Goal: Task Accomplishment & Management: Use online tool/utility

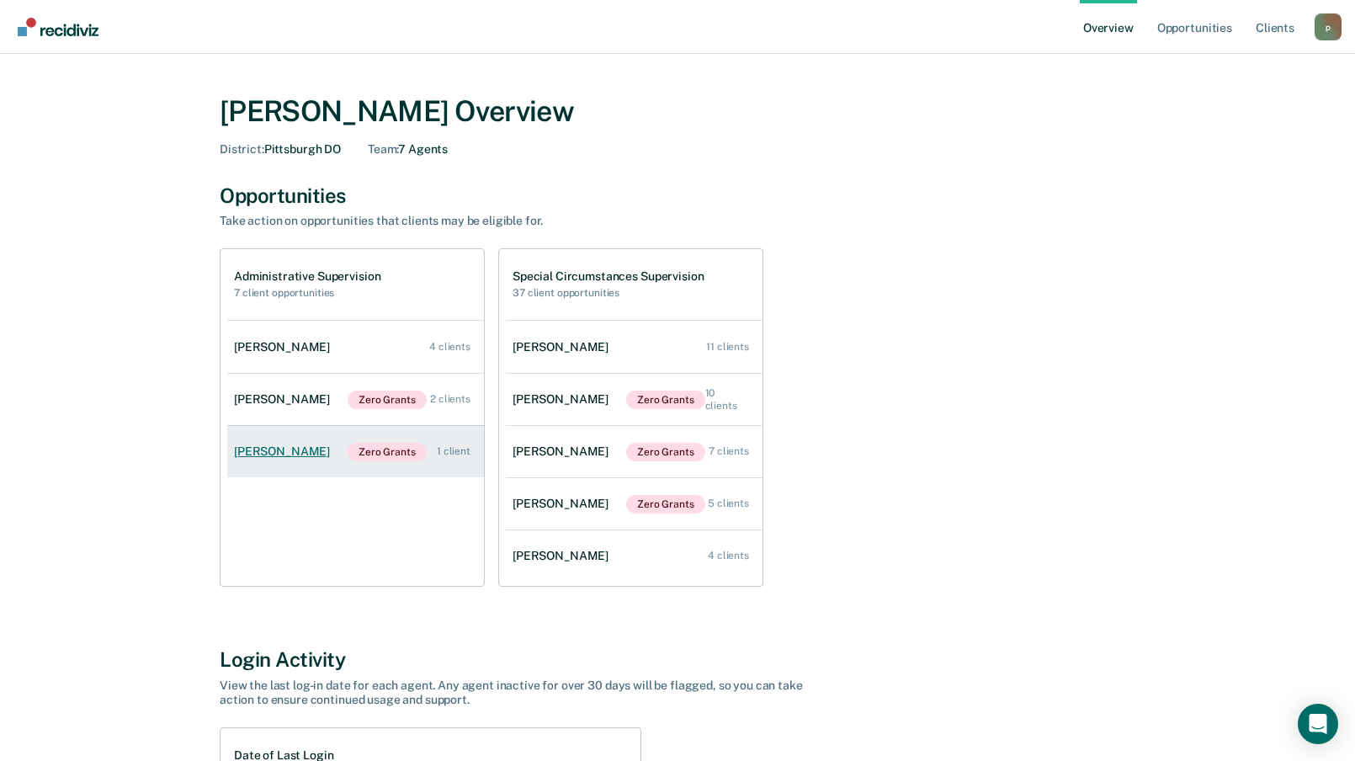
click at [306, 455] on link "[PERSON_NAME] Zero Grants 1 client" at bounding box center [355, 452] width 257 height 52
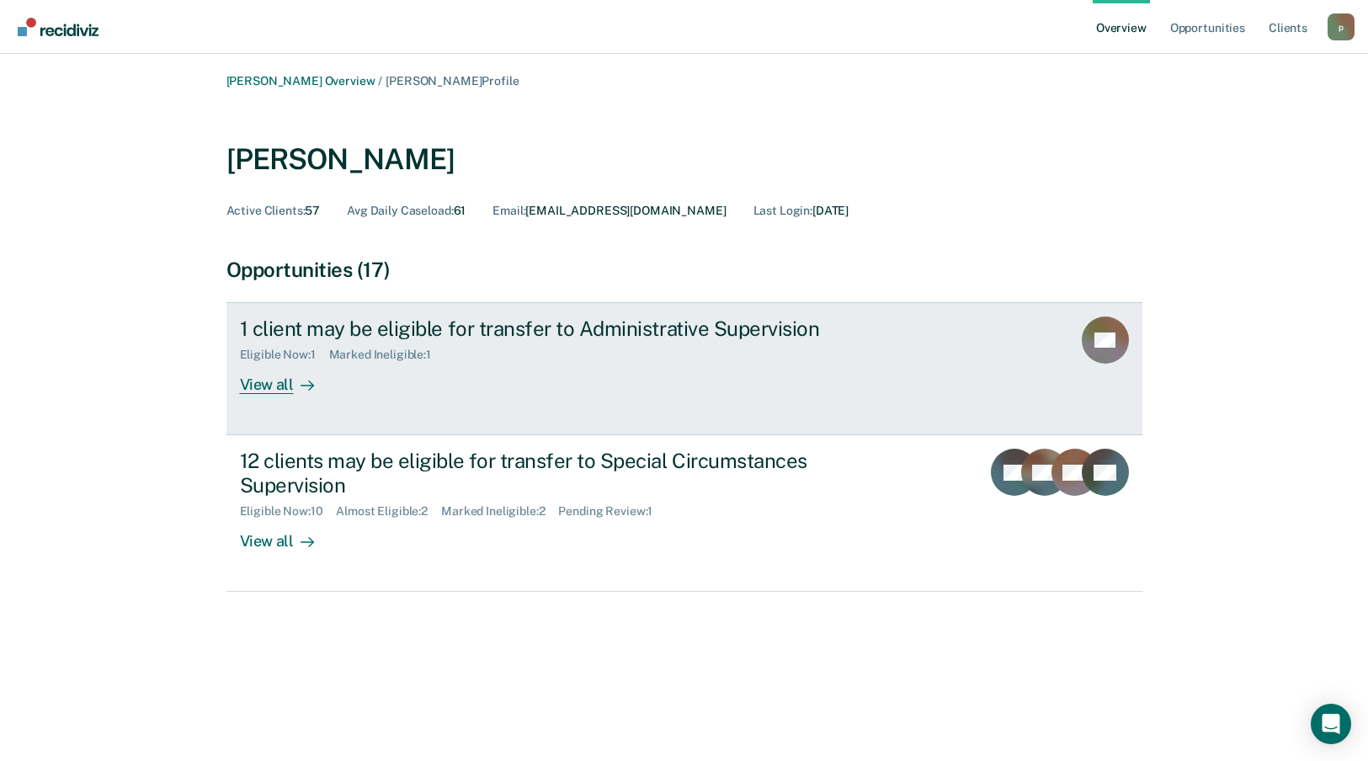
click at [399, 341] on div "Eligible Now : 1 Marked Ineligible : 1" at bounding box center [535, 351] width 591 height 21
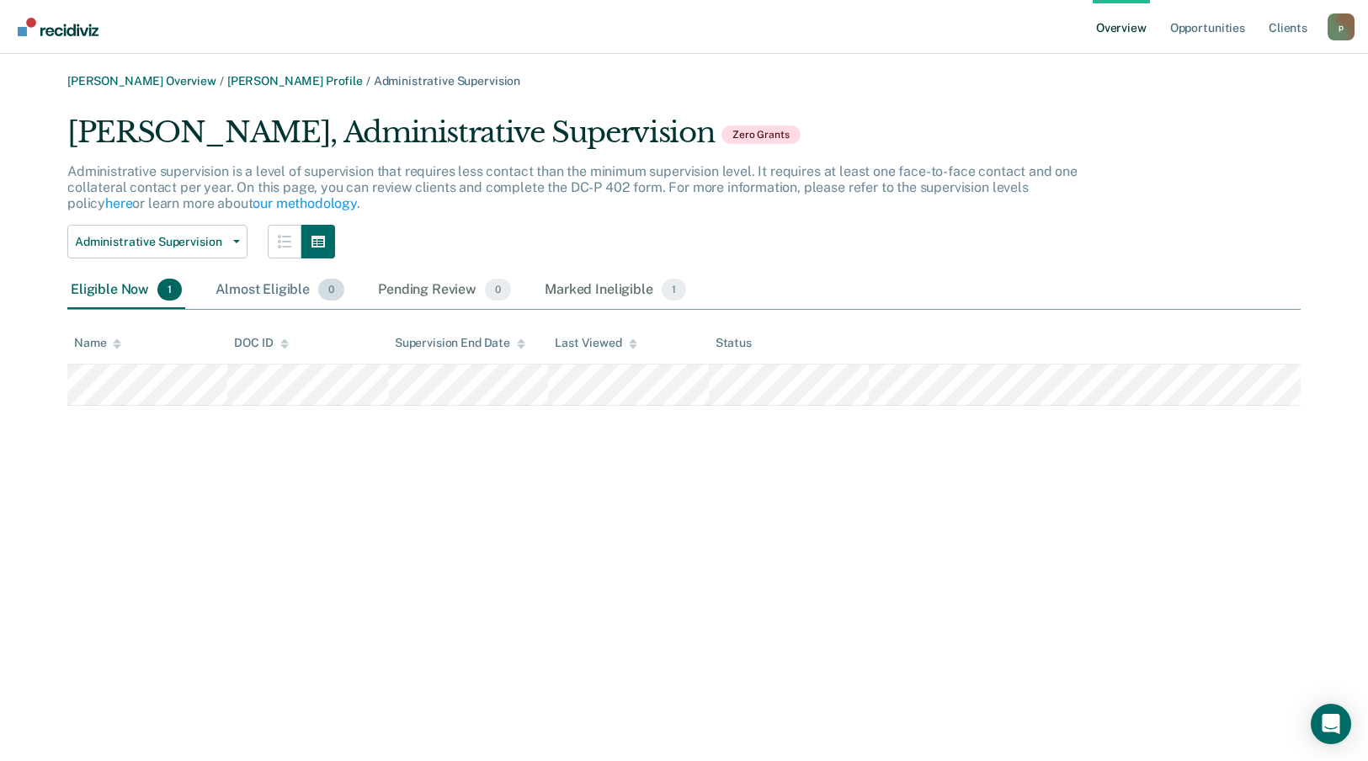
click at [312, 281] on div "Almost Eligible 0" at bounding box center [280, 290] width 136 height 37
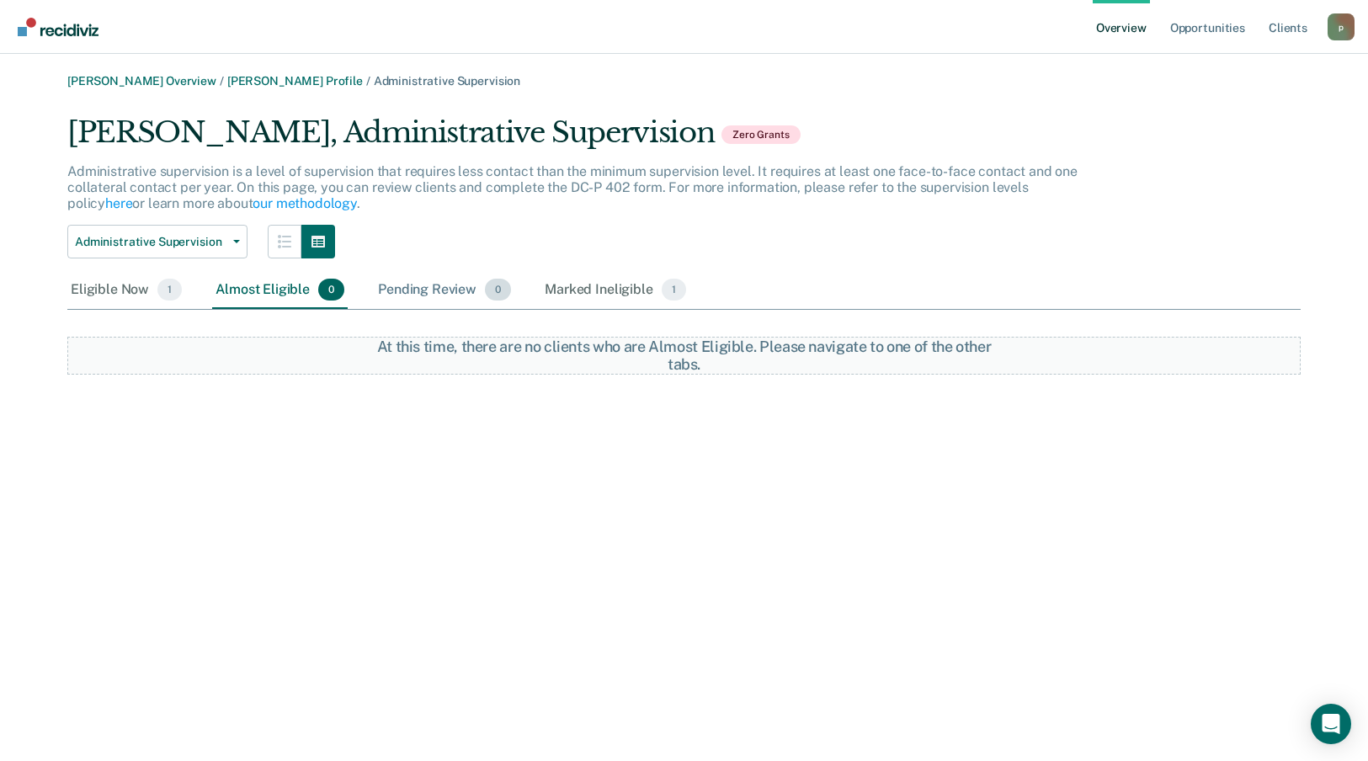
click at [480, 290] on div "Pending Review 0" at bounding box center [445, 290] width 140 height 37
click at [582, 292] on div "Marked Ineligible 1" at bounding box center [615, 290] width 148 height 37
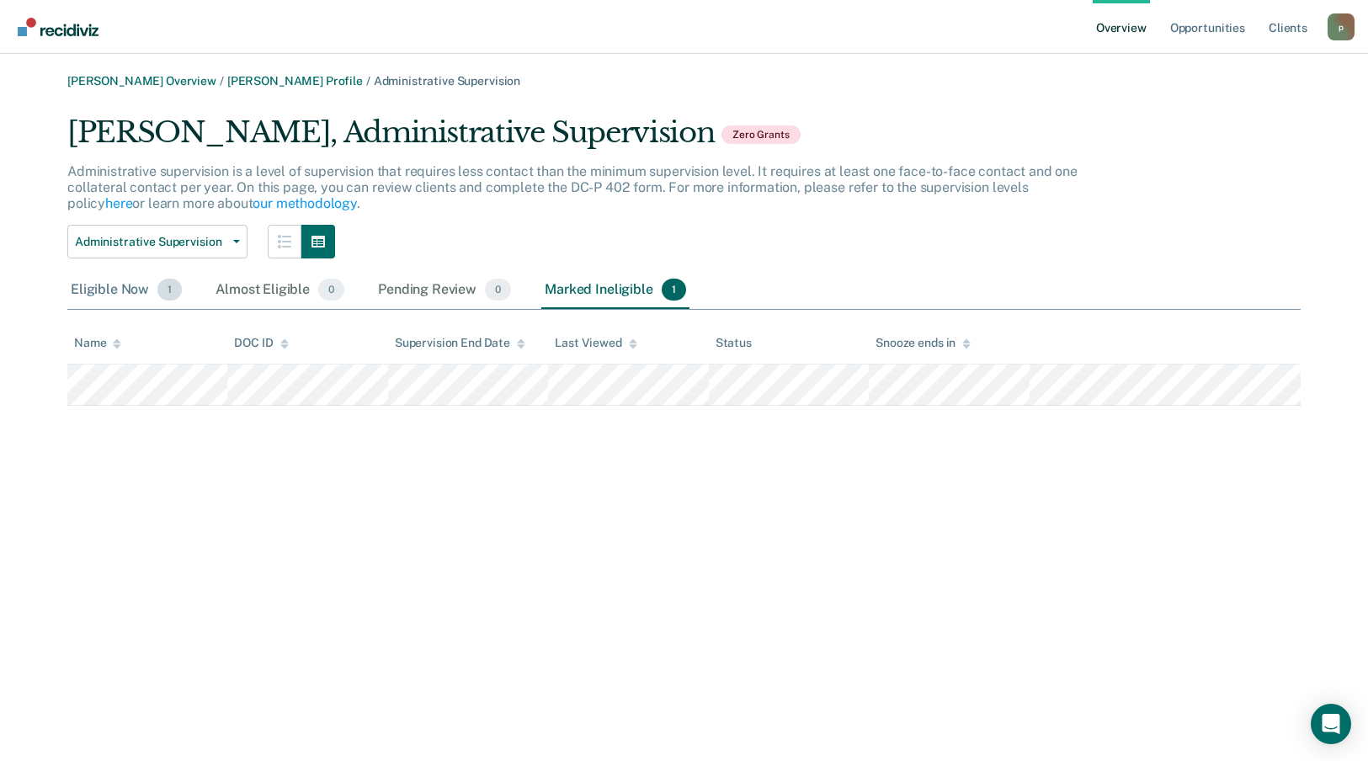
click at [141, 282] on div "Eligible Now 1" at bounding box center [126, 290] width 118 height 37
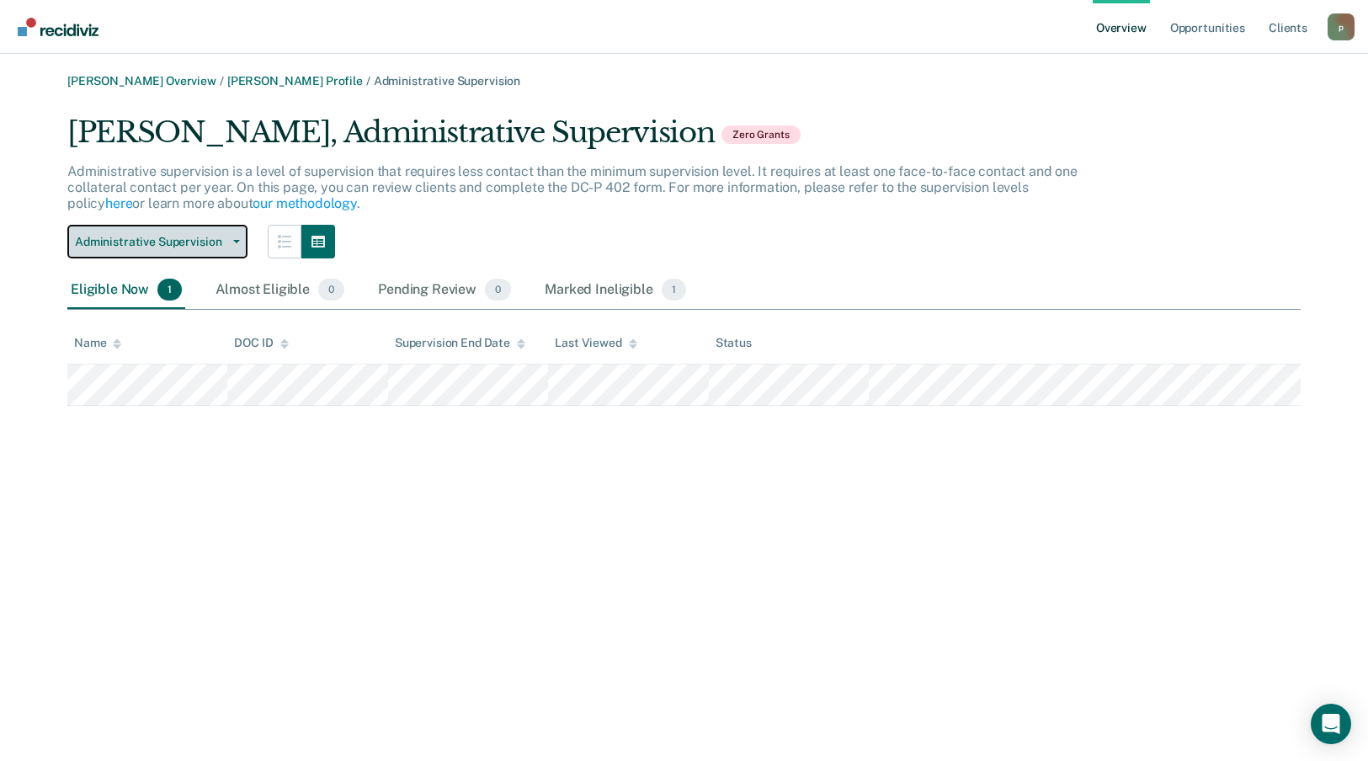
click at [232, 247] on button "Administrative Supervision" at bounding box center [157, 242] width 180 height 34
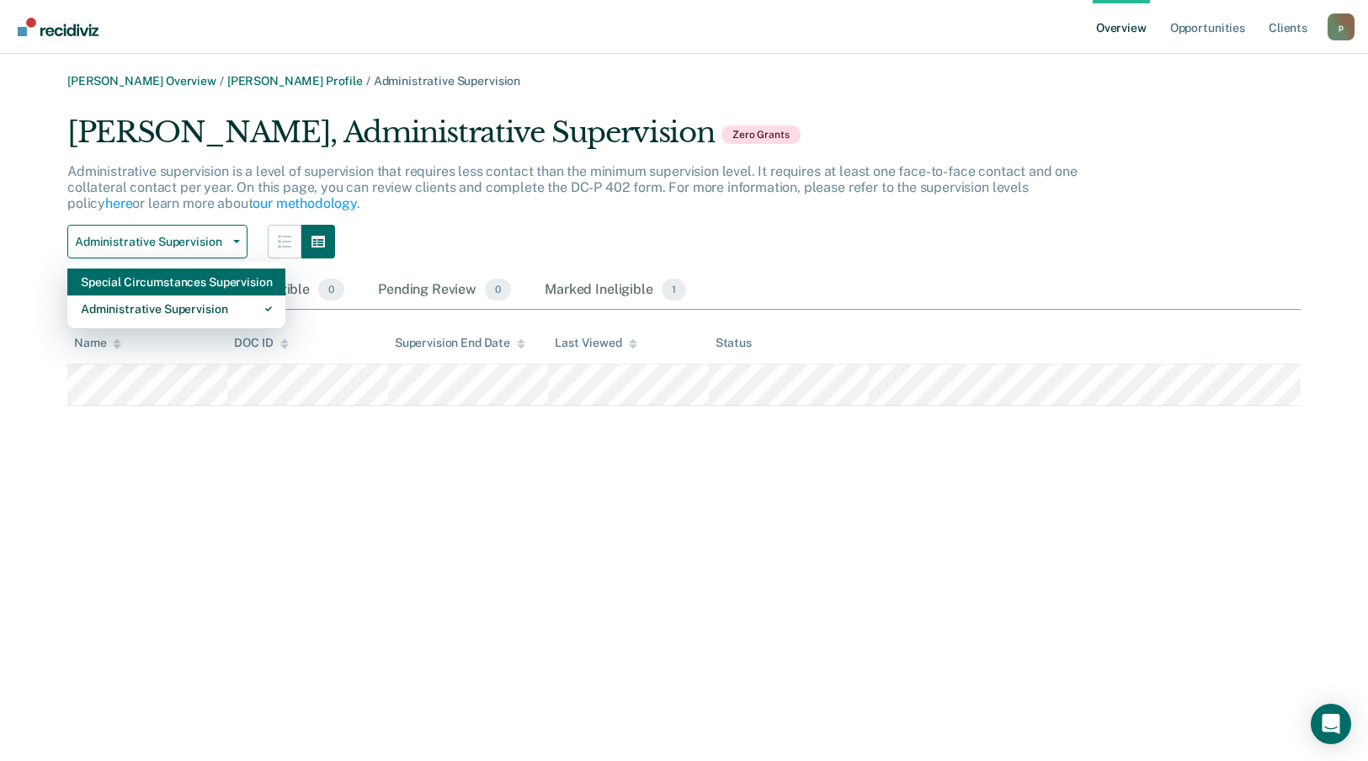
click at [178, 276] on div "Special Circumstances Supervision" at bounding box center [176, 282] width 191 height 27
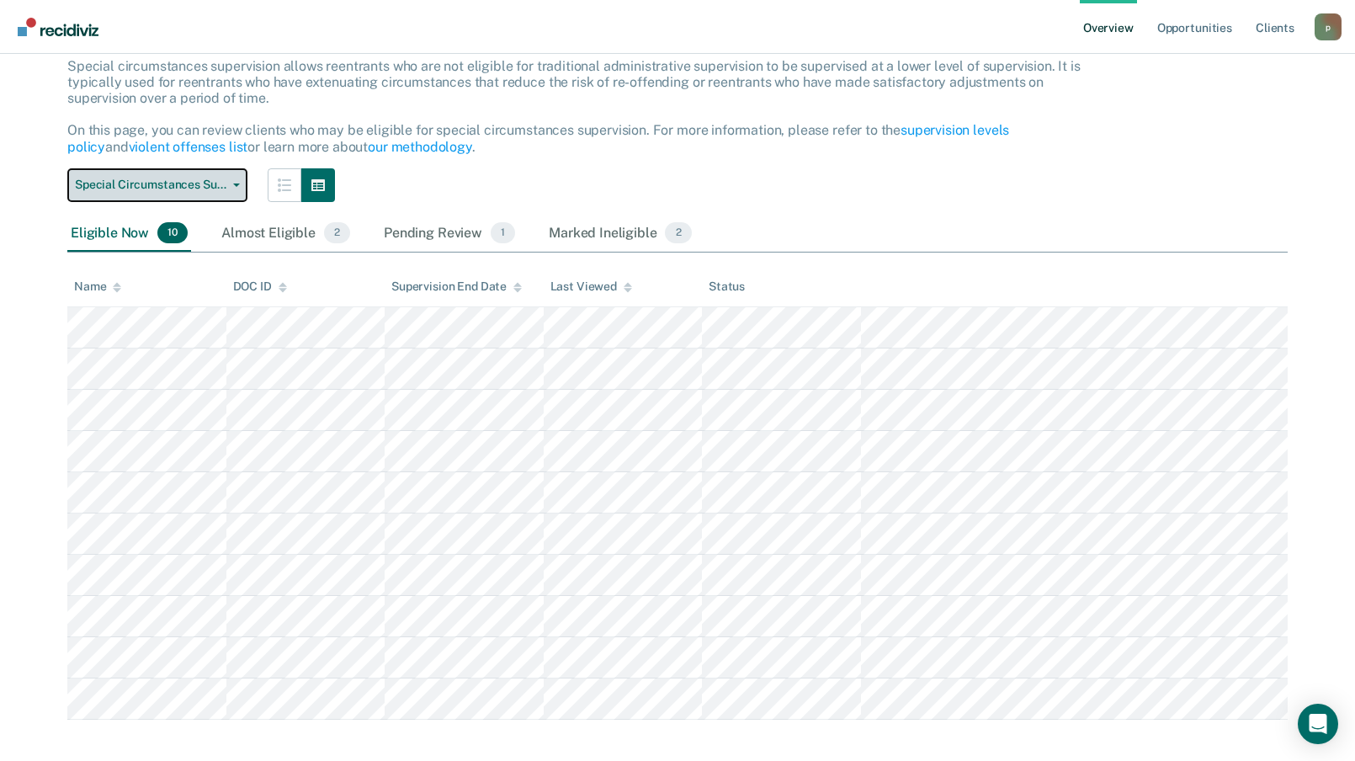
scroll to position [118, 0]
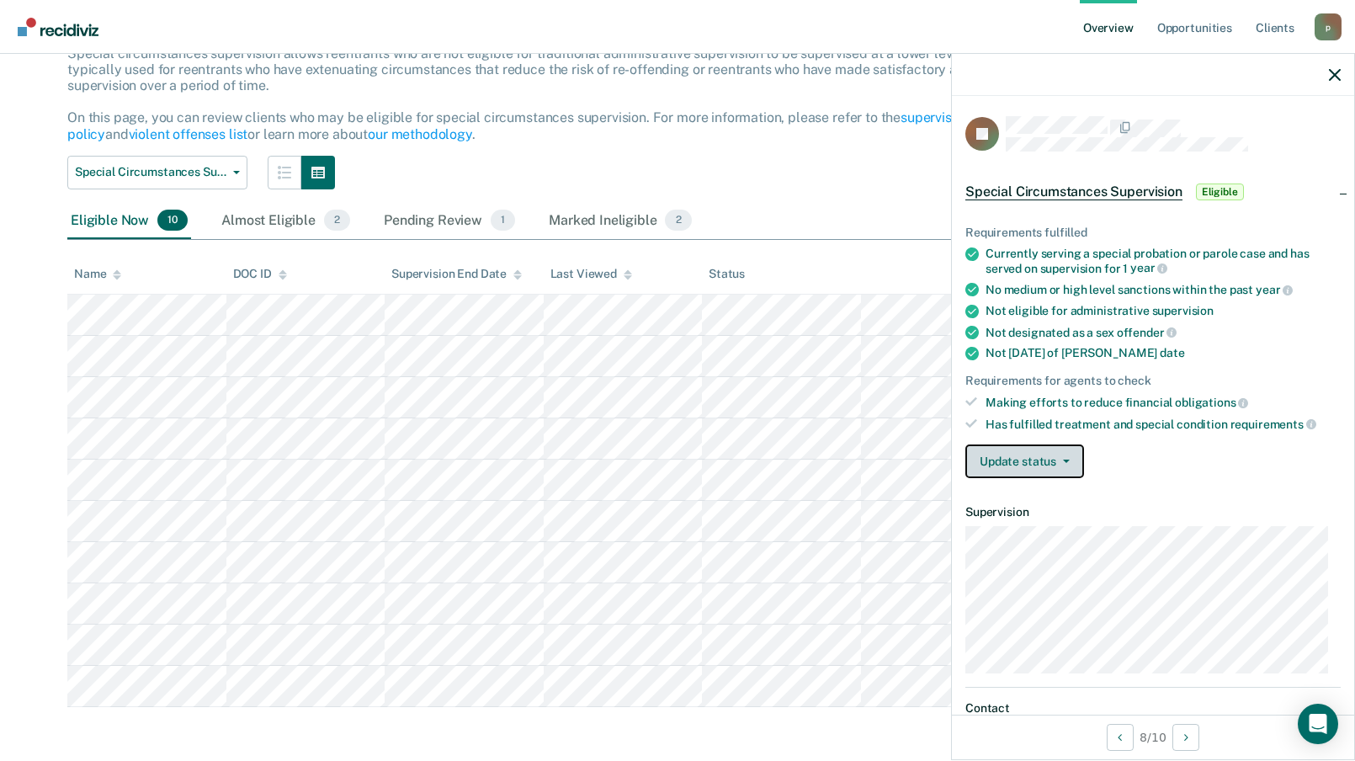
click at [1066, 464] on button "Update status" at bounding box center [1025, 462] width 119 height 34
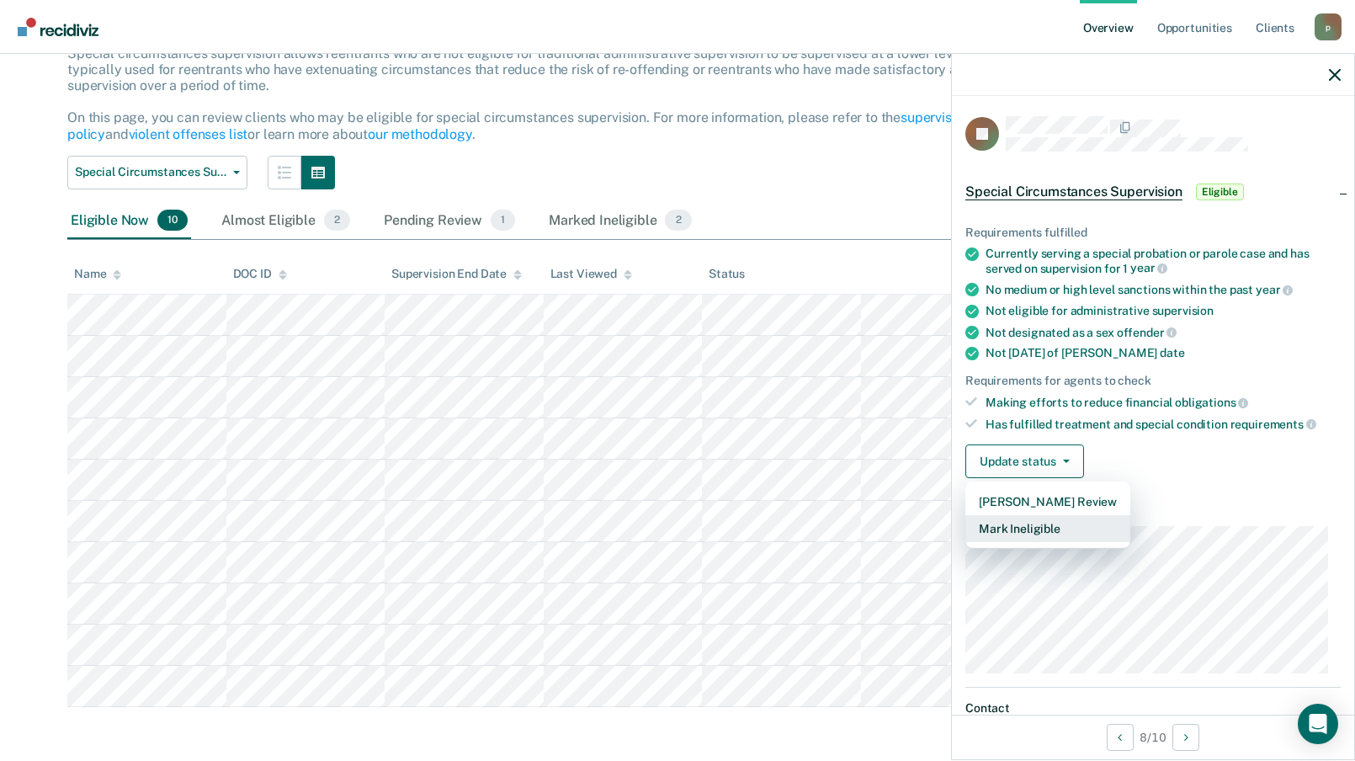
click at [1050, 533] on button "Mark Ineligible" at bounding box center [1048, 528] width 165 height 27
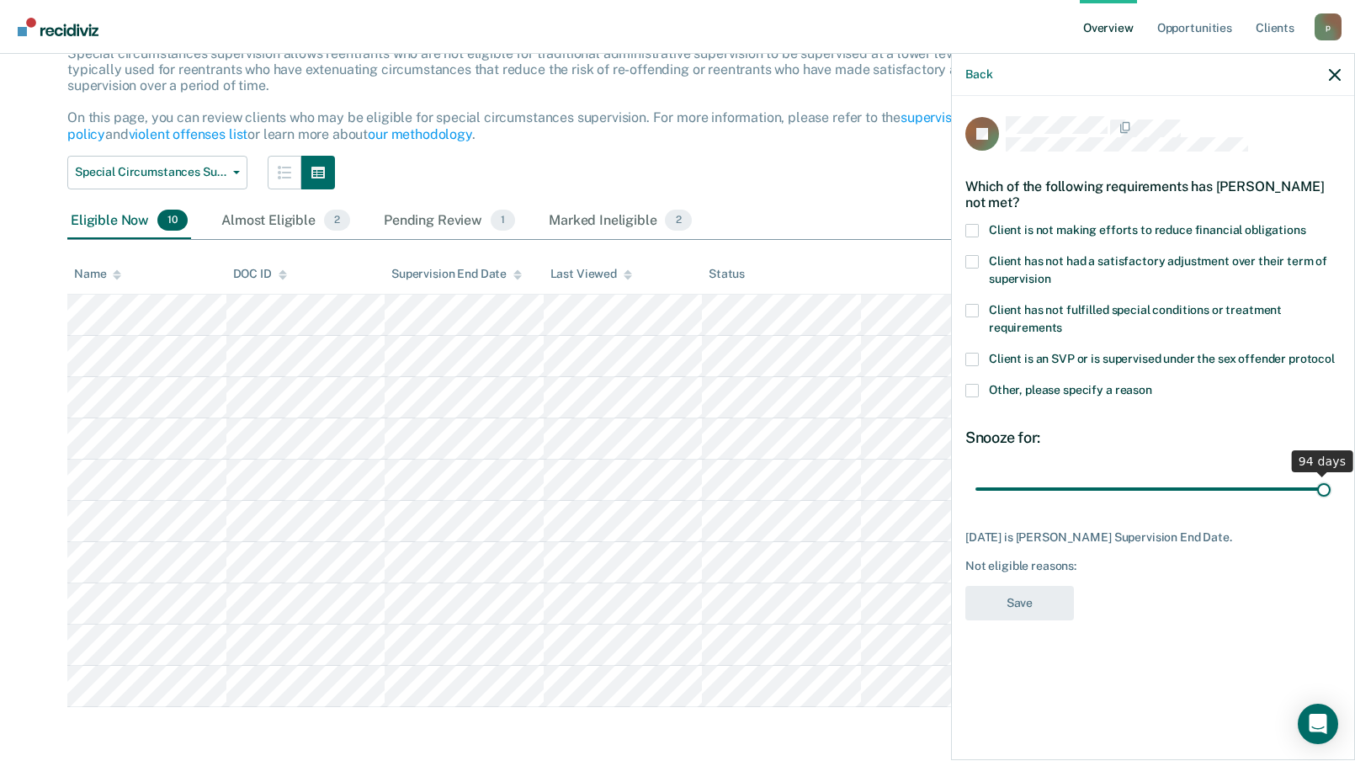
drag, startPoint x: 1089, startPoint y: 484, endPoint x: 1371, endPoint y: 481, distance: 282.1
type input "94"
click at [1331, 481] on input "range" at bounding box center [1153, 488] width 355 height 29
click at [983, 229] on label "Client is not making efforts to reduce financial obligations" at bounding box center [1153, 233] width 375 height 18
click at [1307, 224] on input "Client is not making efforts to reduce financial obligations" at bounding box center [1307, 224] width 0 height 0
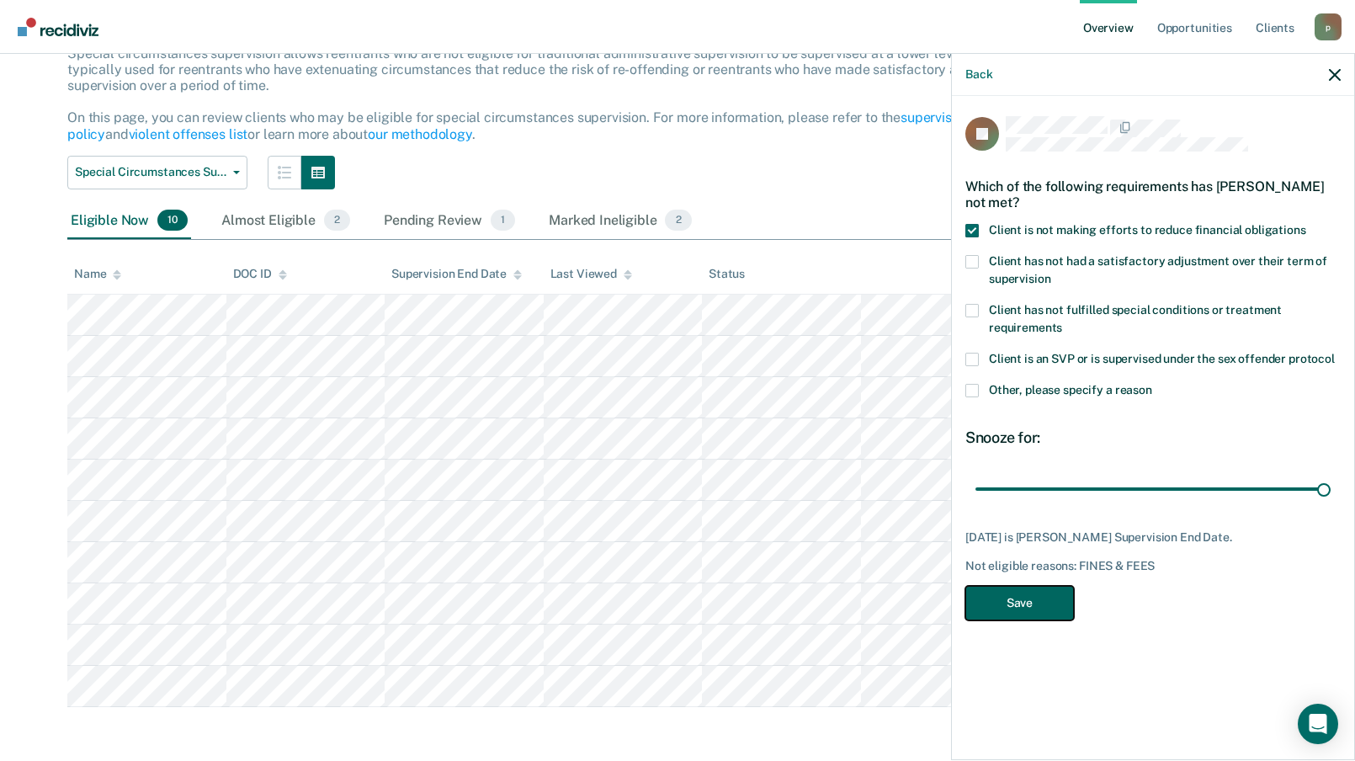
click at [1021, 589] on button "Save" at bounding box center [1020, 603] width 109 height 35
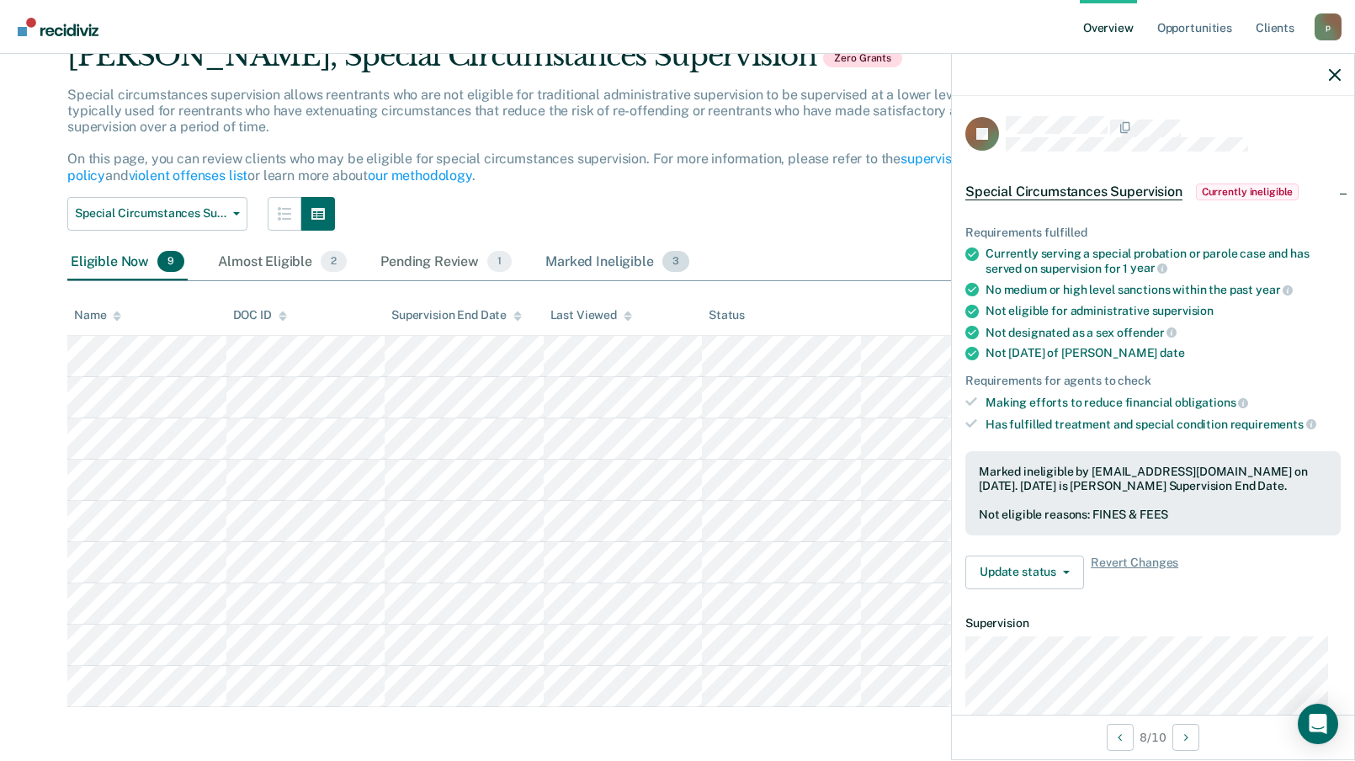
click at [638, 253] on div "Marked Ineligible 3" at bounding box center [617, 262] width 151 height 37
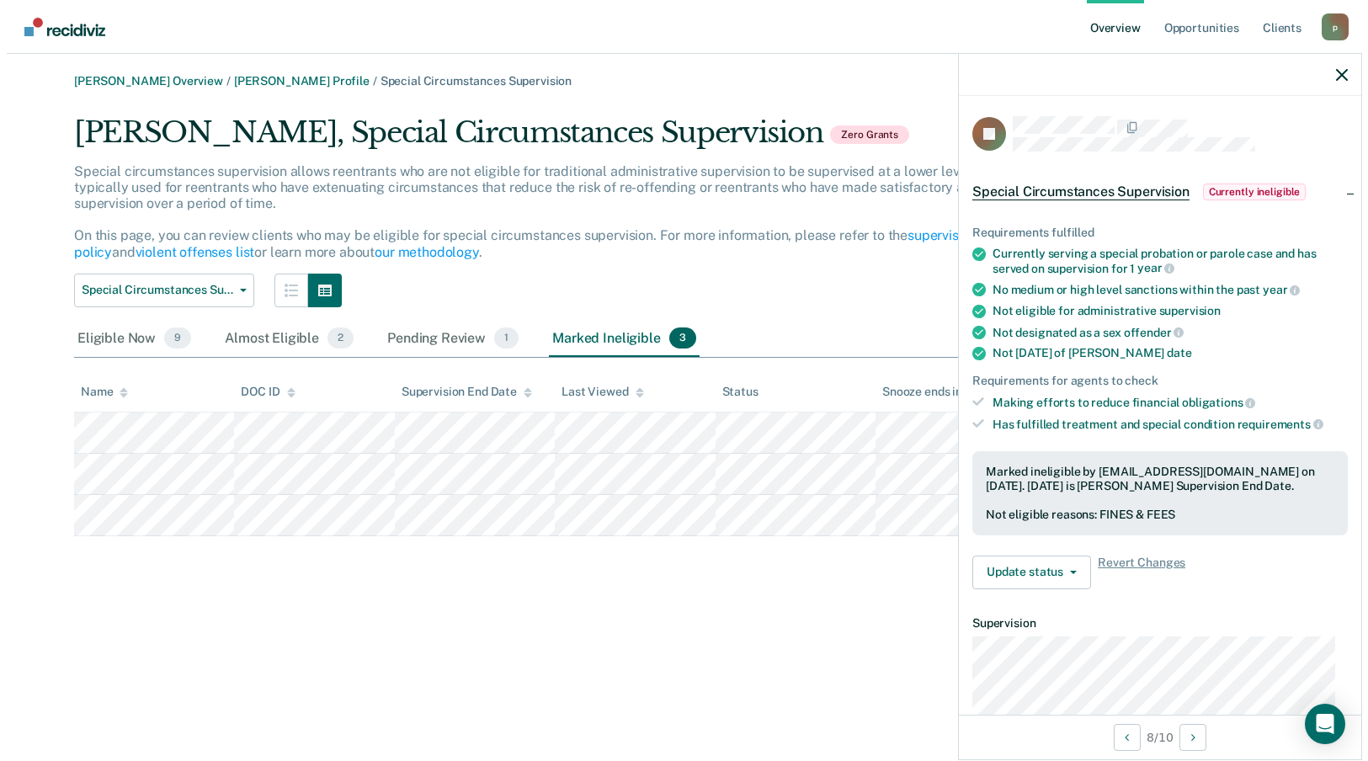
scroll to position [0, 0]
